Goal: Find specific page/section: Find specific page/section

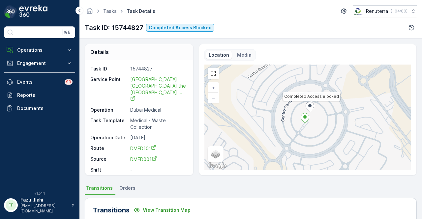
drag, startPoint x: 51, startPoint y: 64, endPoint x: 47, endPoint y: 80, distance: 16.4
click at [50, 65] on p "Engagement" at bounding box center [39, 63] width 45 height 7
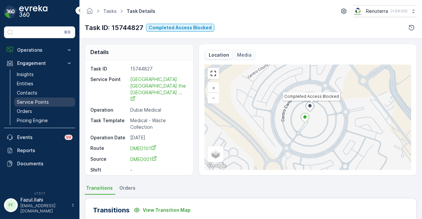
click at [45, 99] on p "Service Points" at bounding box center [33, 102] width 32 height 7
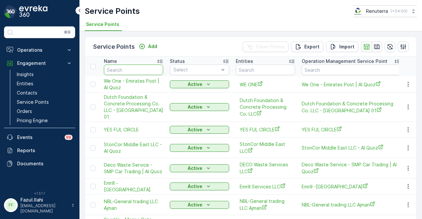
click at [124, 71] on input "text" at bounding box center [133, 70] width 59 height 11
type input "[PERSON_NAME]"
click at [140, 72] on input "[PERSON_NAME]" at bounding box center [133, 70] width 59 height 11
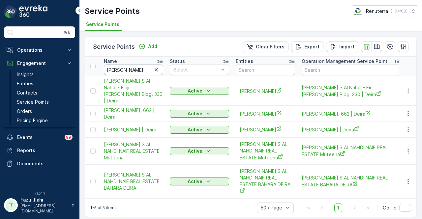
click at [140, 72] on input "[PERSON_NAME]" at bounding box center [133, 70] width 59 height 11
type input "[PERSON_NAME]"
